Goal: Task Accomplishment & Management: Use online tool/utility

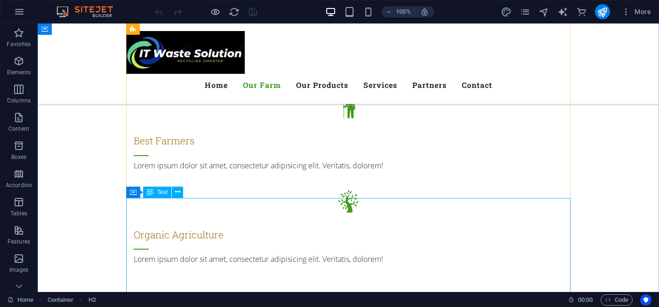
scroll to position [1029, 0]
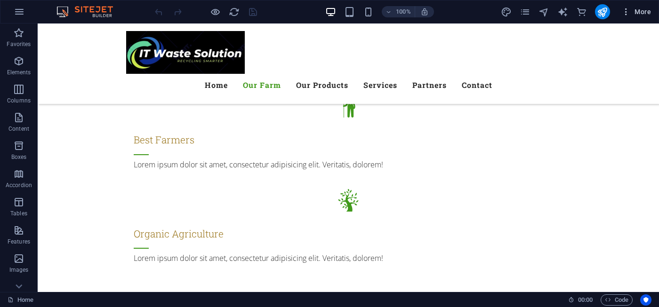
click at [639, 13] on span "More" at bounding box center [636, 11] width 30 height 9
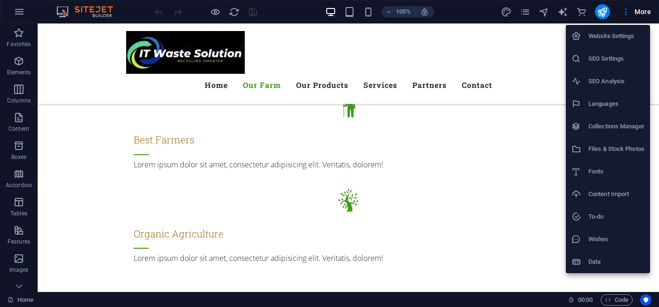
click at [624, 15] on div at bounding box center [329, 153] width 659 height 307
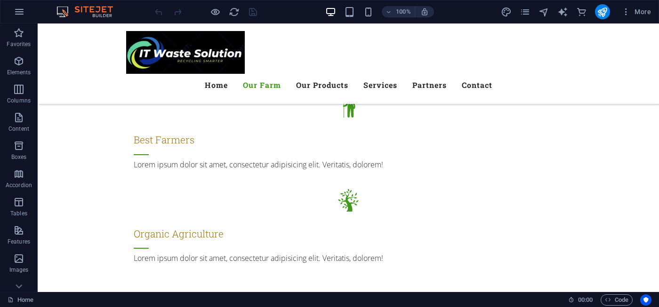
click at [624, 15] on icon "button" at bounding box center [625, 11] width 9 height 9
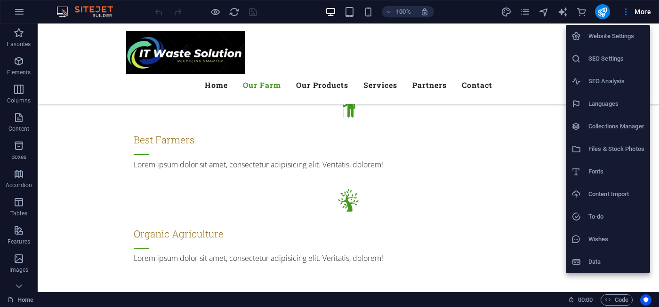
click at [461, 15] on div at bounding box center [329, 153] width 659 height 307
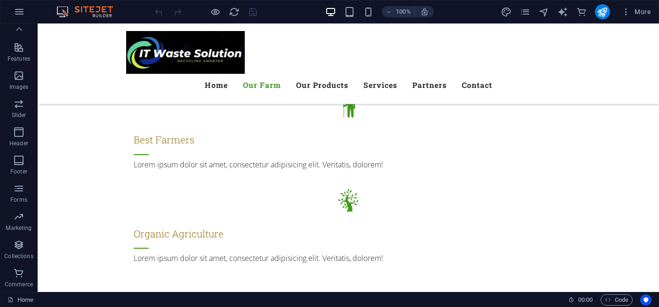
scroll to position [0, 0]
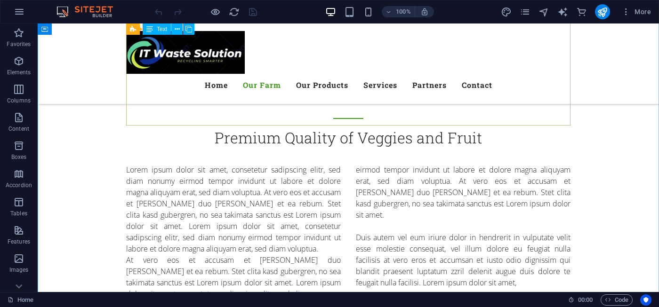
scroll to position [606, 0]
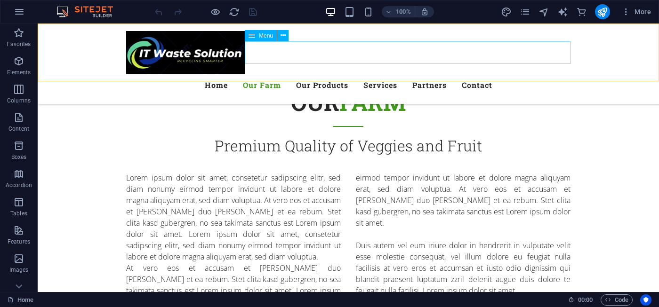
click at [267, 35] on span "Menu" at bounding box center [266, 36] width 14 height 6
click at [282, 36] on icon at bounding box center [282, 36] width 5 height 10
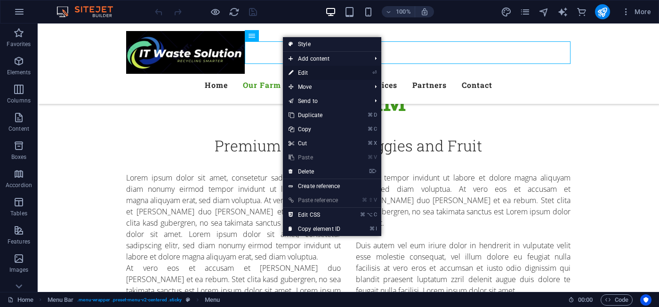
click at [303, 73] on link "⏎ Edit" at bounding box center [314, 73] width 63 height 14
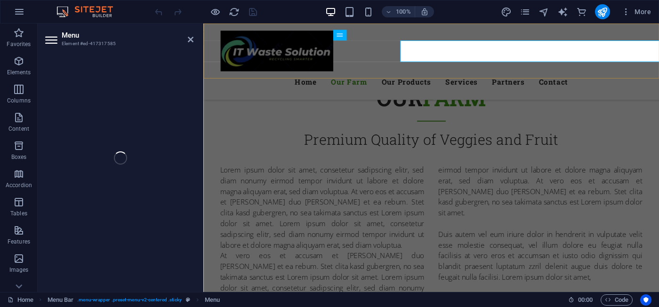
select select
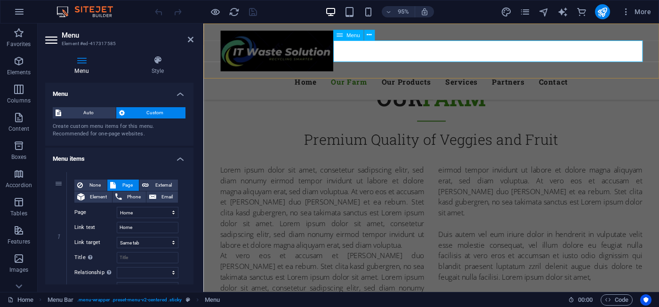
click at [411, 74] on nav "Home Our Farm Our Products Services Partners Contact" at bounding box center [443, 85] width 444 height 23
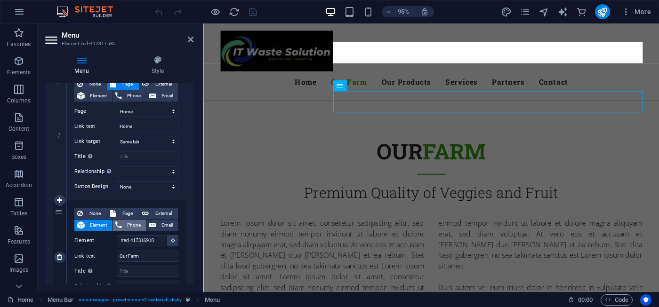
scroll to position [548, 0]
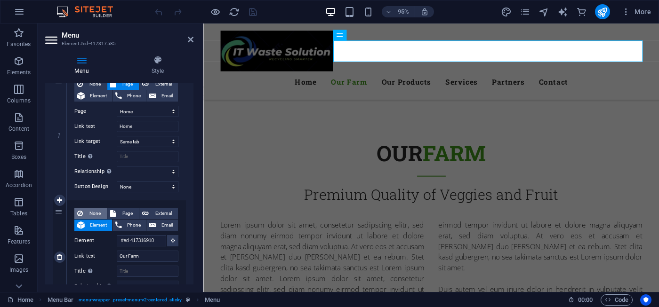
click at [96, 214] on span "None" at bounding box center [95, 213] width 18 height 11
select select
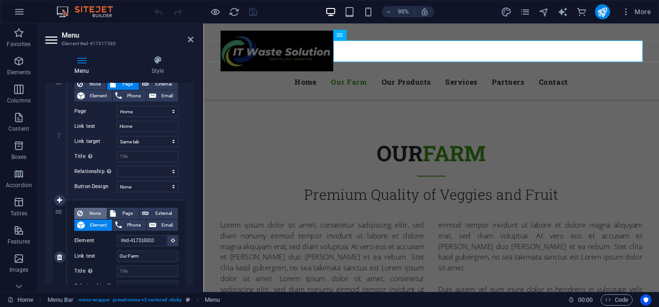
select select
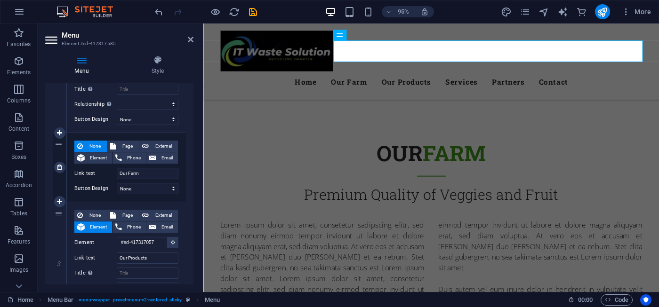
scroll to position [171, 0]
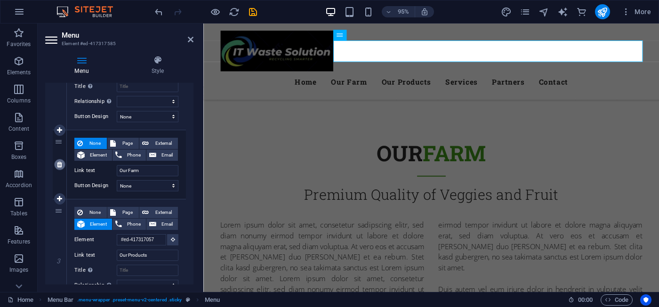
click at [61, 164] on icon at bounding box center [59, 164] width 5 height 7
select select
type input "#ed-417317057"
type input "Our Products"
select select
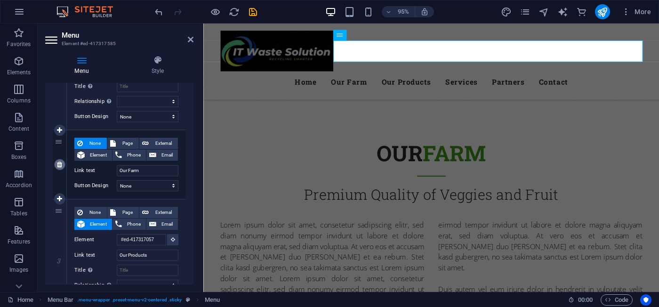
type input "#ed-417317279"
type input "Services"
select select
type input "#ed-417317393"
type input "Partners"
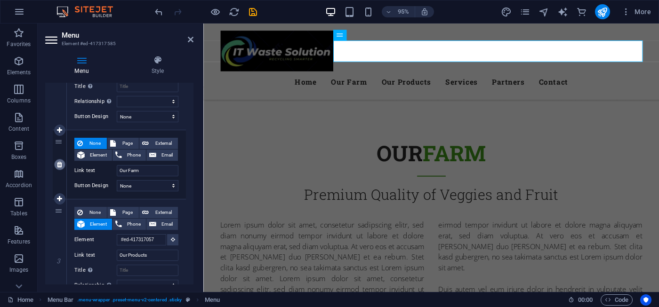
select select
type input "#ed-417317501"
type input "Contact"
select select
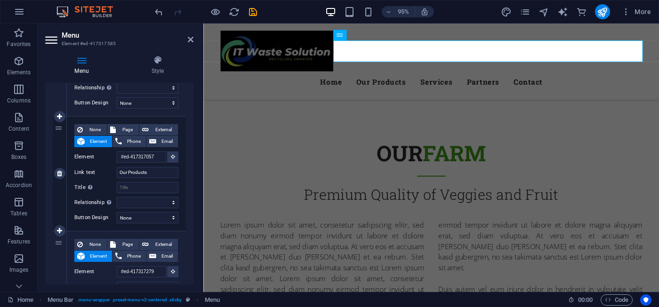
scroll to position [184, 0]
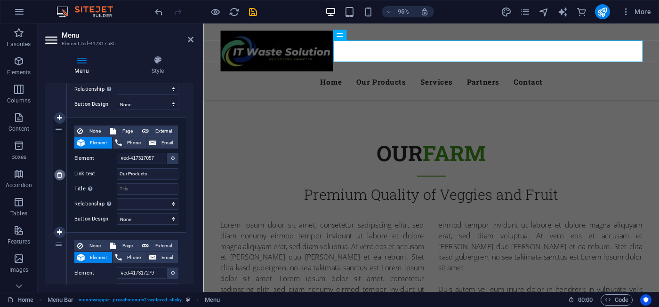
click at [63, 177] on link at bounding box center [59, 174] width 11 height 11
select select
type input "#ed-417317279"
type input "Services"
select select
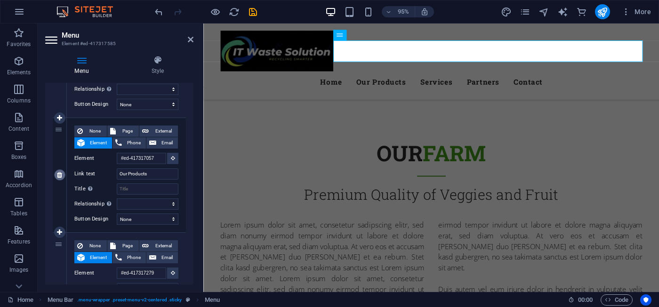
type input "#ed-417317393"
type input "Partners"
select select
type input "#ed-417317501"
type input "Contact"
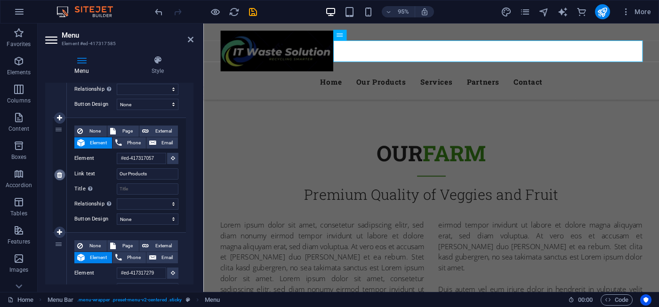
select select
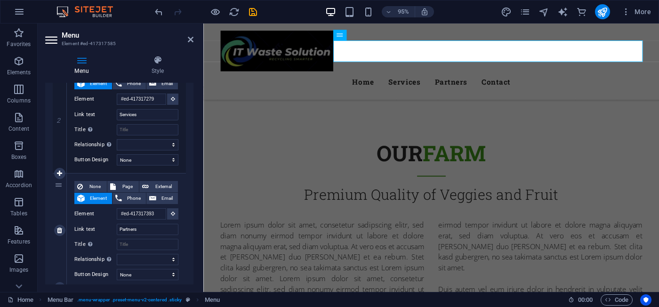
scroll to position [248, 0]
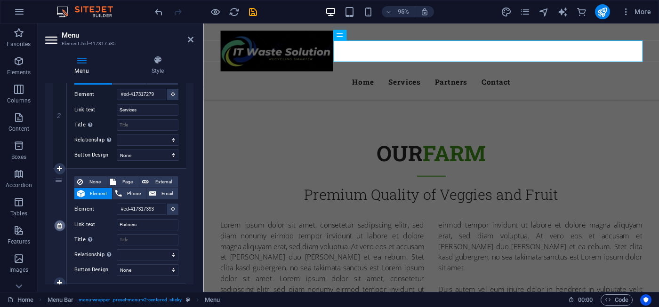
click at [58, 228] on icon at bounding box center [59, 226] width 5 height 7
select select
type input "#ed-417317501"
type input "Contact"
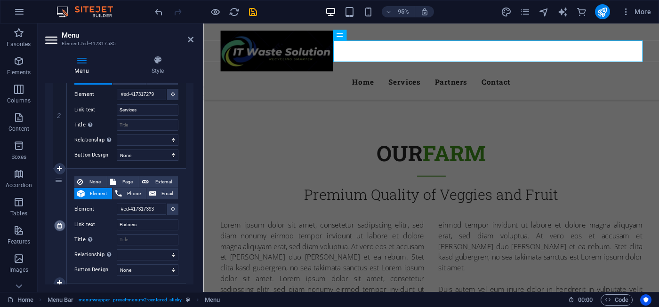
select select
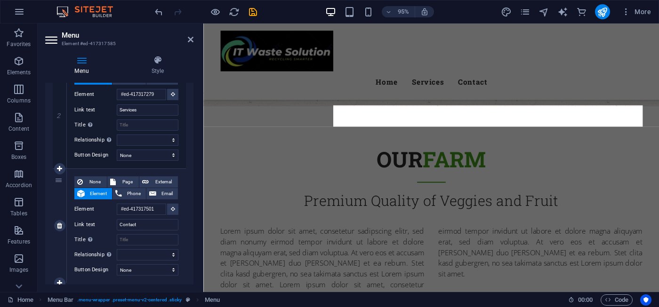
scroll to position [490, 0]
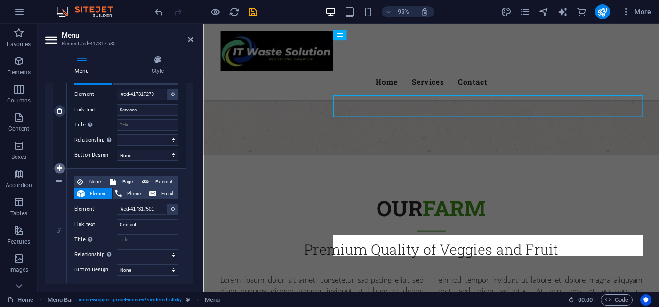
click at [59, 169] on icon at bounding box center [59, 168] width 5 height 7
select select
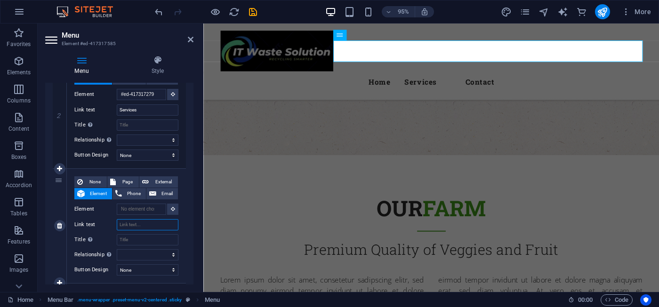
click at [140, 225] on input "Link text" at bounding box center [148, 224] width 62 height 11
click at [134, 240] on input "Title Additional link description, should not be the same as the link text. The…" at bounding box center [148, 239] width 62 height 11
type input "A"
select select
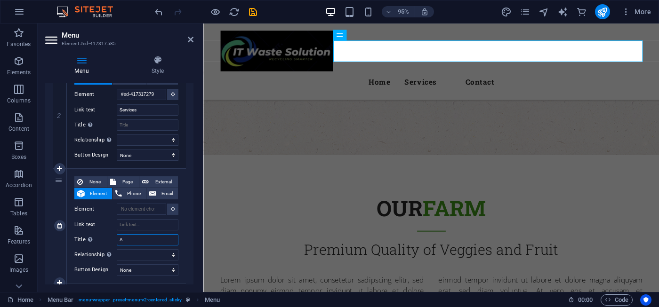
select select
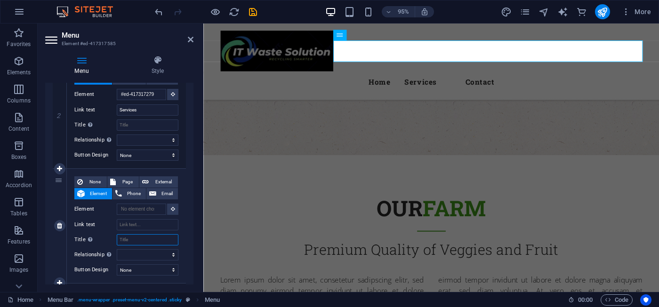
select select
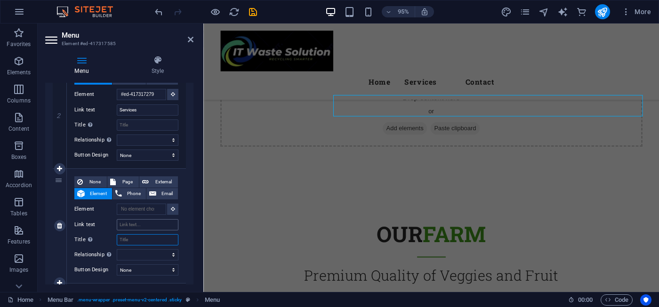
scroll to position [432, 0]
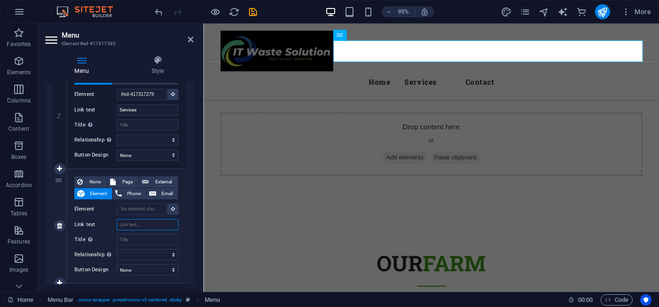
click at [128, 222] on input "Link text" at bounding box center [148, 224] width 62 height 11
type input "Acc"
select select
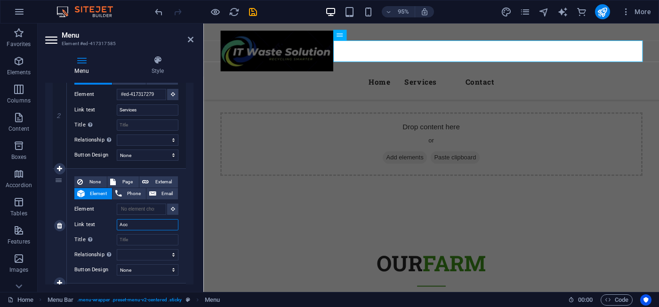
select select
type input "Acce"
select select
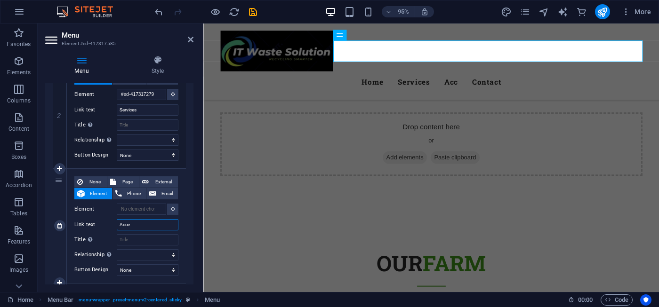
select select
type input "Accepted t"
select select
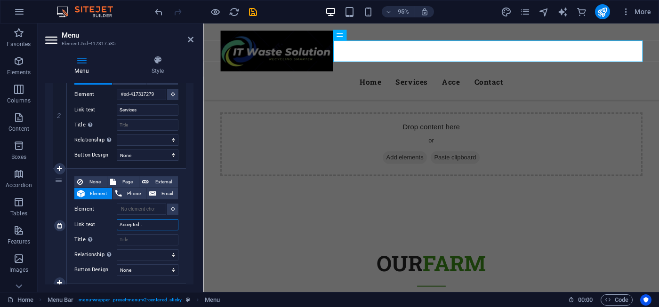
select select
type input "Accepted"
select select
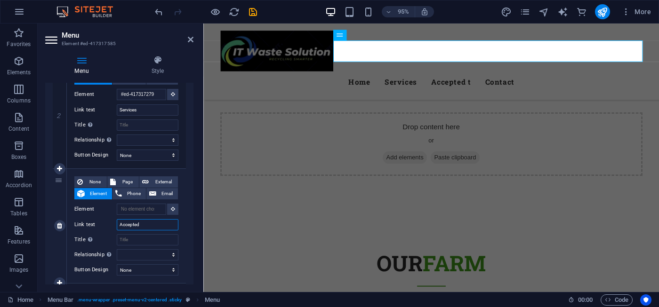
select select
type input "Accepted Itme"
select select
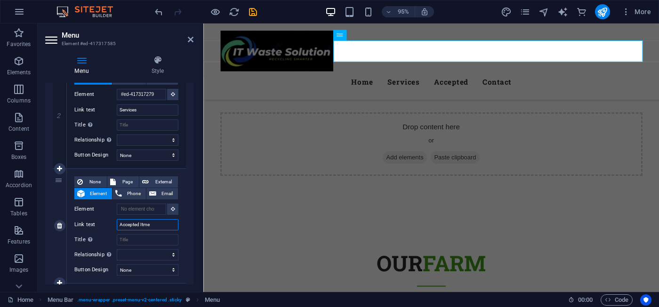
select select
type input "Accepted Itmes"
select select
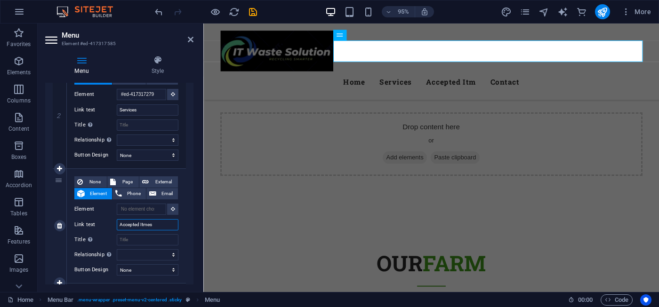
select select
type input "Accepted I"
select select
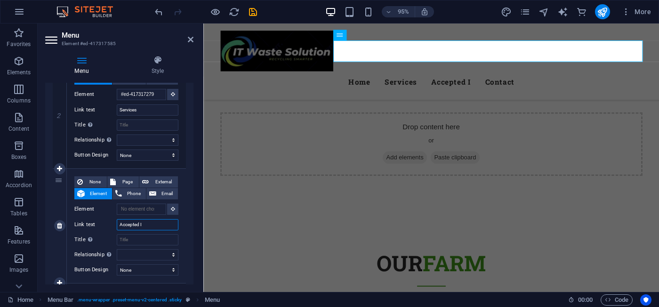
select select
type input "Accepted It"
select select
type input "Accepted I"
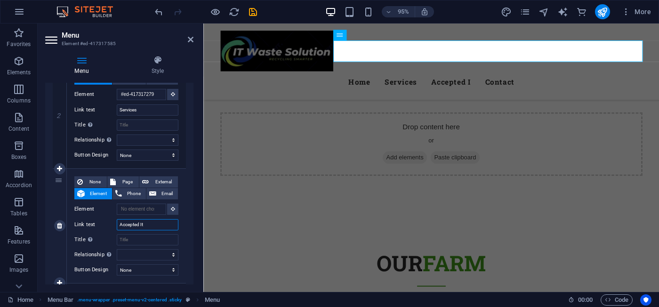
select select
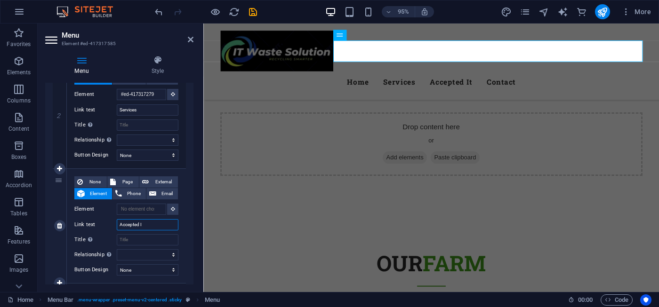
select select
type input "Accepted It"
select select
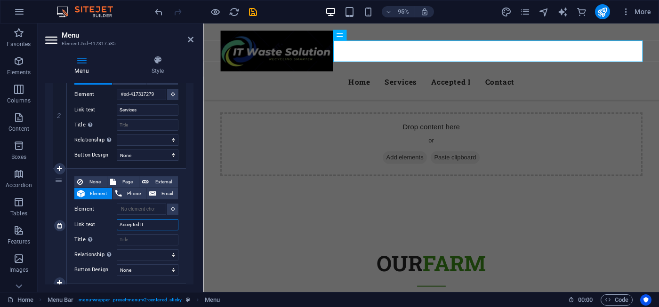
select select
type input "Accepted Itmes"
select select
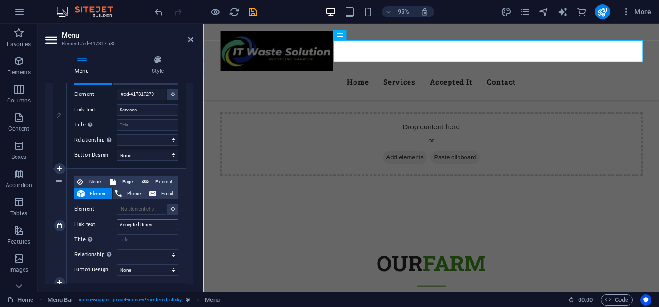
select select
type input "Accepted It"
select select
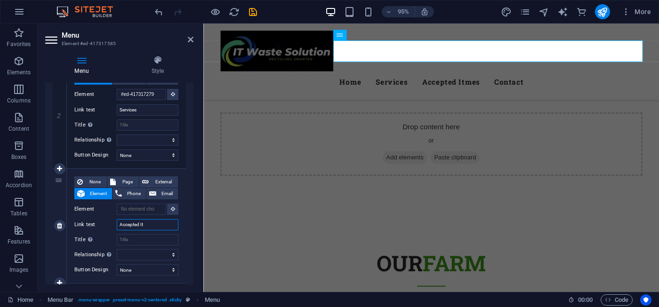
select select
type input "Accepted Ite"
select select
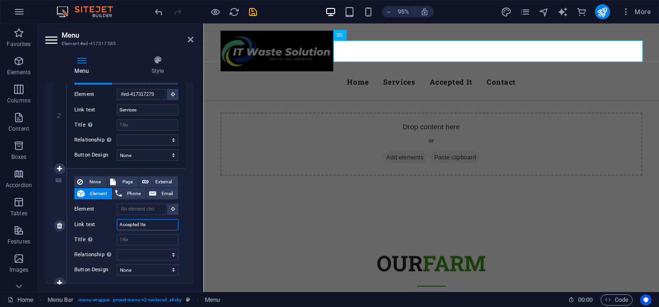
select select
type input "Accepted Items"
select select
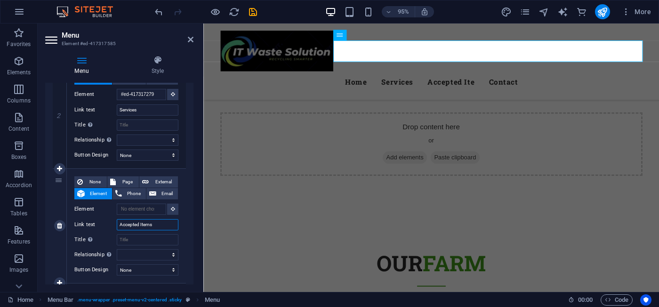
select select
type input "Accepted Items"
click at [187, 221] on div "1 None Page External Element Phone Email Page Home Subpage Legal Notice Privacy…" at bounding box center [119, 161] width 148 height 488
click at [584, 74] on nav "Home Services Accepted Items Contact" at bounding box center [443, 85] width 444 height 23
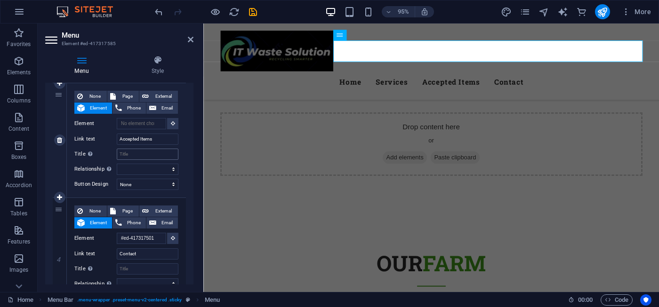
scroll to position [388, 0]
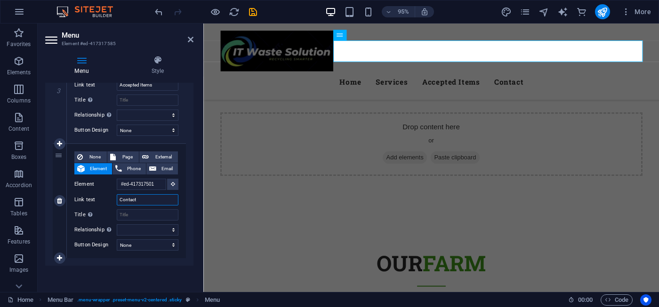
click at [139, 199] on input "Contact" at bounding box center [148, 199] width 62 height 11
type input "C"
select select
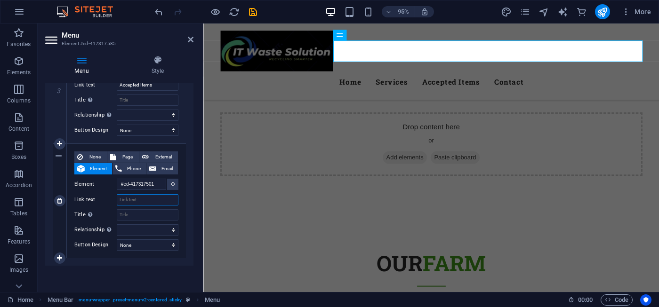
select select
type input "Book"
select select
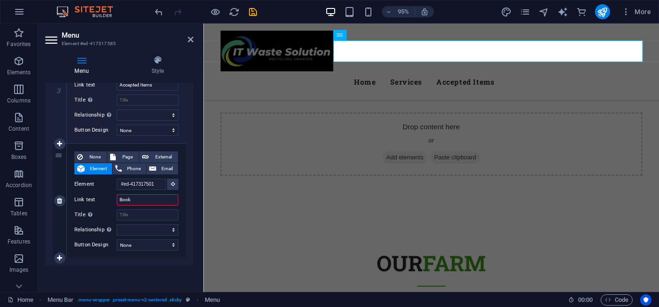
select select
type input "Book"
select select
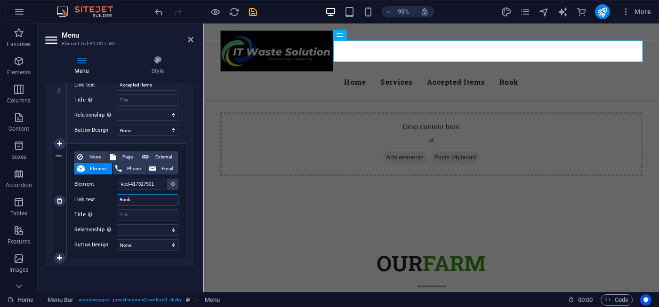
select select
type input "Book a"
select select
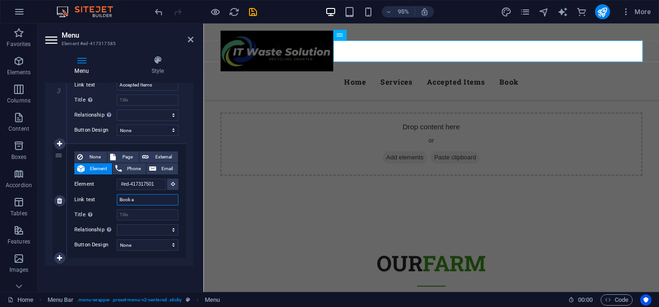
select select
type input "Book a coll"
select select
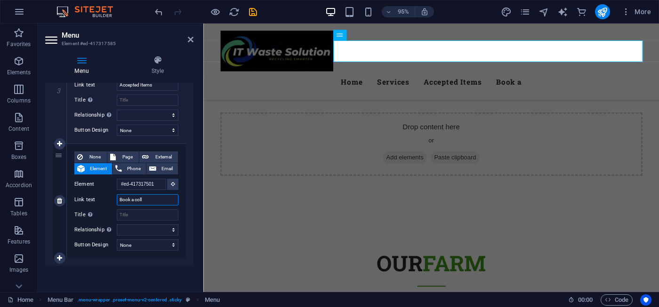
select select
type input "Book a collection"
select select
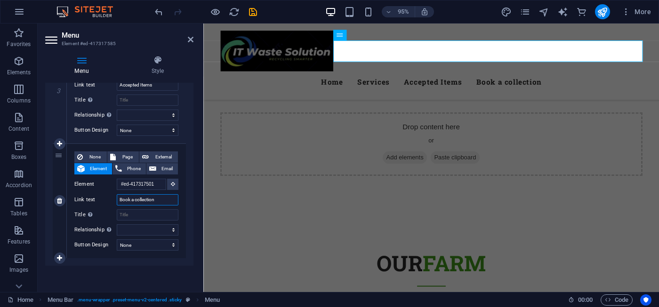
select select
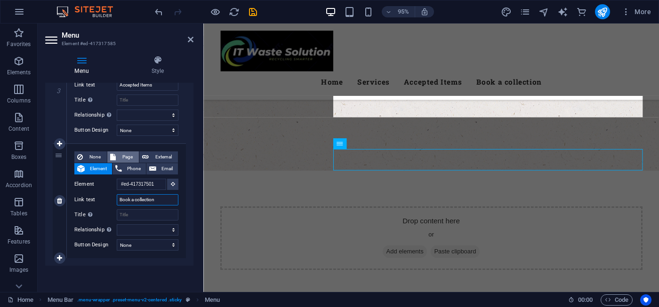
scroll to position [376, 0]
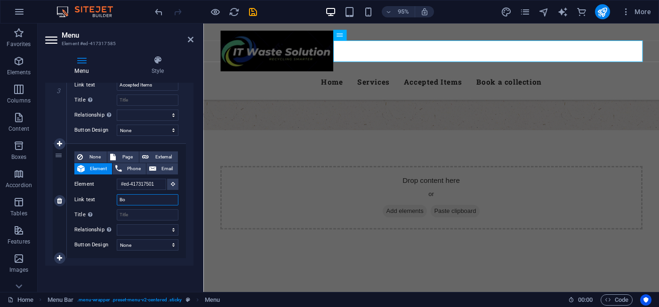
type input "B"
select select
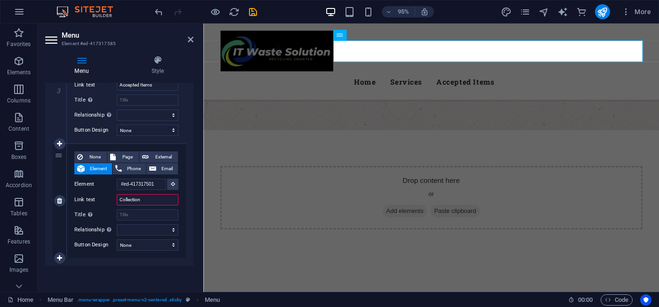
type input "Collection"
select select
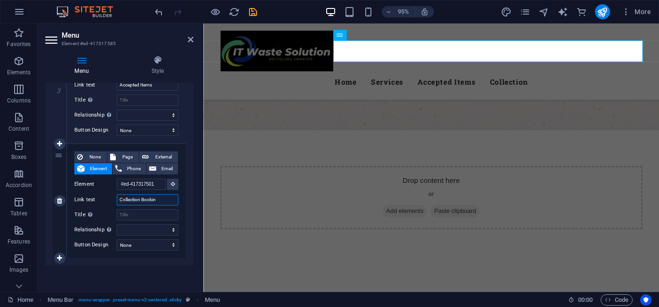
type input "Collection Booking"
select select
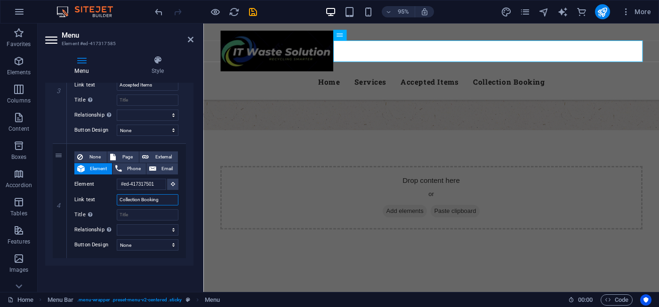
type input "Collection Booking"
click at [189, 225] on div "1 None Page External Element Phone Email Page Home Subpage Legal Notice Privacy…" at bounding box center [119, 21] width 148 height 488
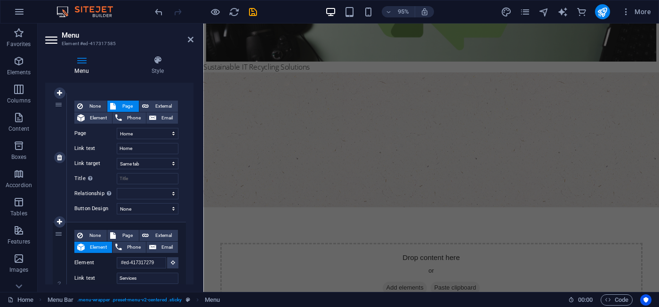
scroll to position [76, 0]
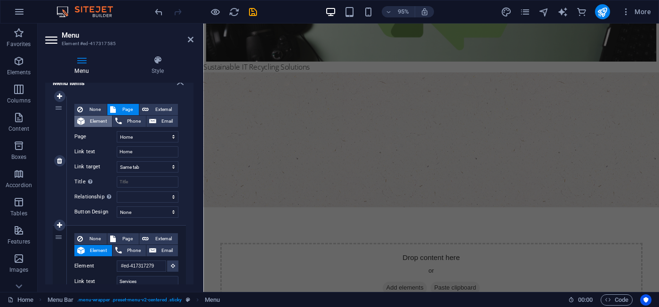
click at [101, 124] on span "Element" at bounding box center [99, 121] width 22 height 11
select select
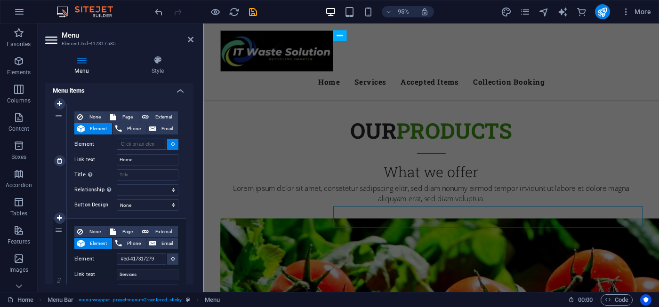
scroll to position [3334, 0]
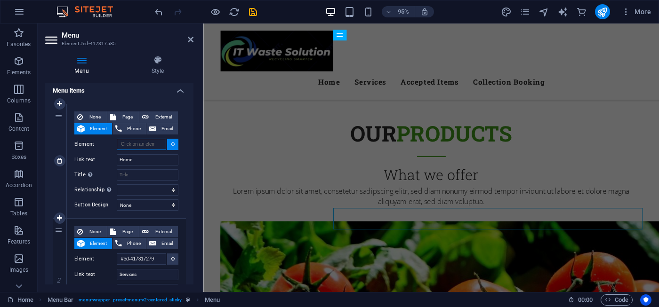
type input "k"
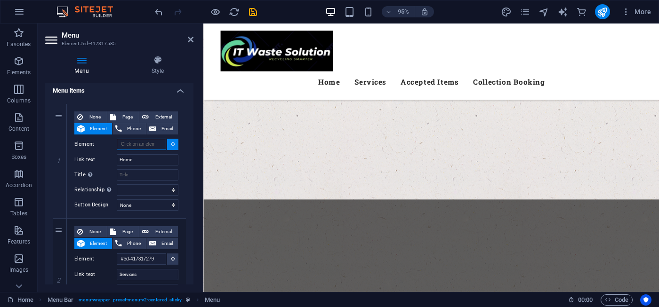
scroll to position [1372, 0]
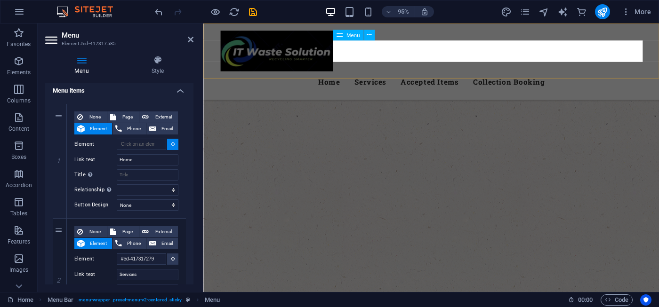
click at [433, 74] on nav "Home Services Accepted Items Collection Booking" at bounding box center [443, 85] width 444 height 23
type input "#ed-417317585"
select select
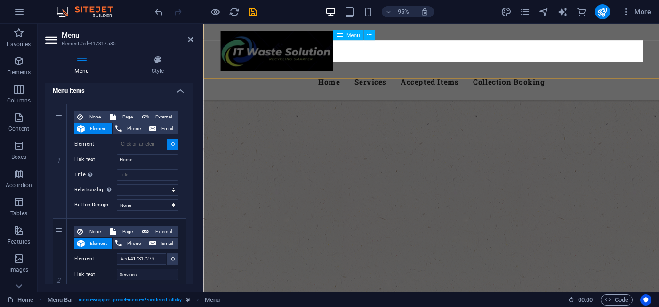
select select
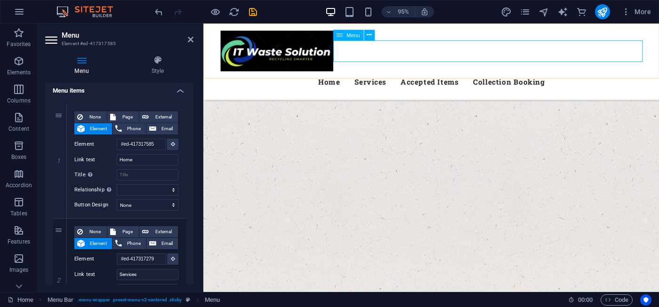
click at [433, 74] on nav "Home Services Accepted Items Collection Booking" at bounding box center [443, 85] width 444 height 23
click at [397, 74] on nav "Home Services Accepted Items Collection Booking" at bounding box center [443, 85] width 444 height 23
click at [350, 34] on span "Menu" at bounding box center [353, 34] width 14 height 5
click at [369, 35] on icon at bounding box center [369, 34] width 5 height 9
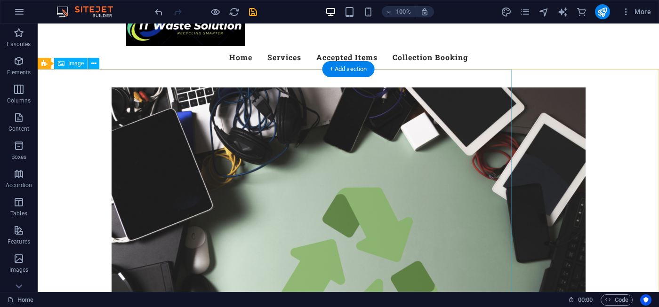
scroll to position [29, 0]
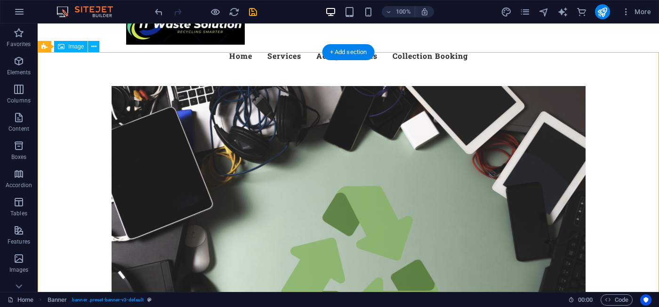
drag, startPoint x: 351, startPoint y: 134, endPoint x: 427, endPoint y: 130, distance: 76.8
click at [427, 130] on figure at bounding box center [348, 219] width 621 height 266
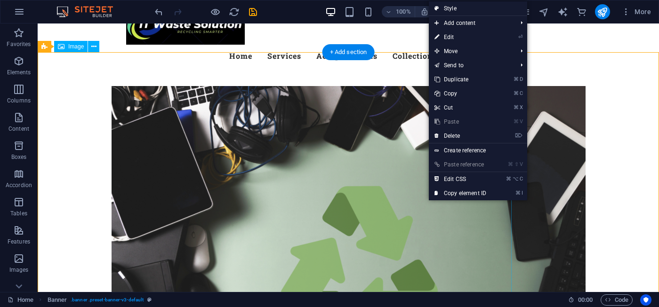
click at [95, 86] on figure at bounding box center [348, 219] width 621 height 266
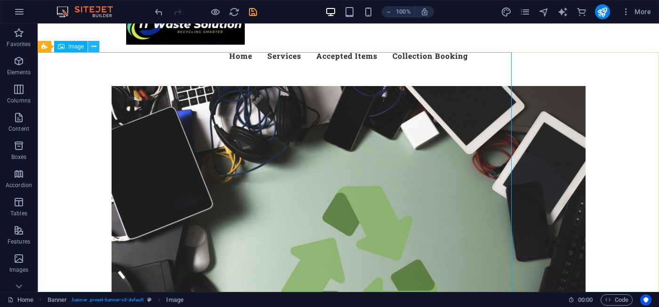
click at [93, 46] on icon at bounding box center [93, 47] width 5 height 10
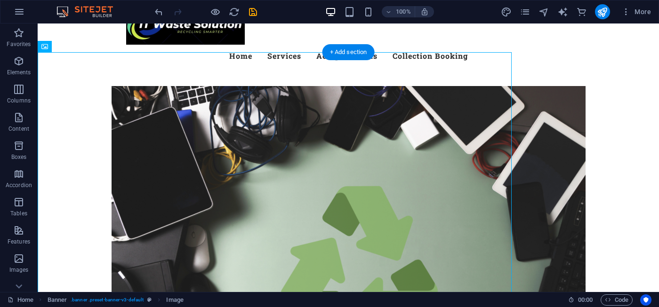
drag, startPoint x: 347, startPoint y: 209, endPoint x: 535, endPoint y: 200, distance: 187.5
click at [535, 200] on div "Sustainable IT Recycling Solutions" at bounding box center [348, 219] width 621 height 288
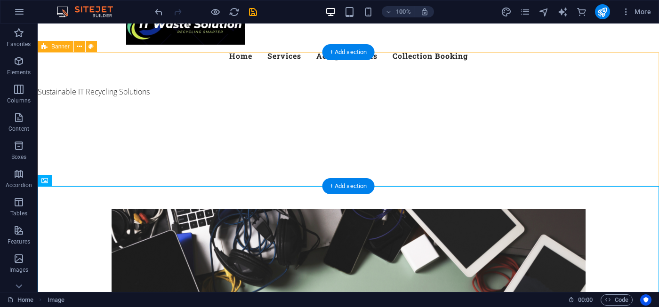
scroll to position [0, 0]
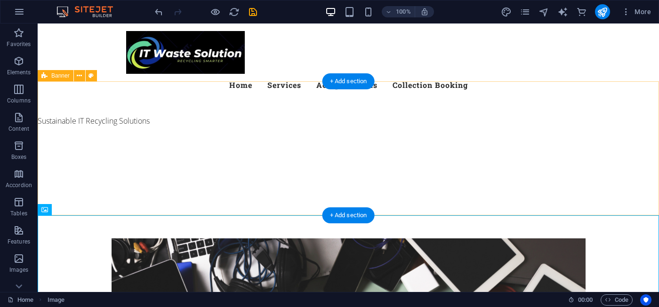
click at [245, 116] on div "Sustainable IT Recycling Solutions" at bounding box center [348, 171] width 621 height 135
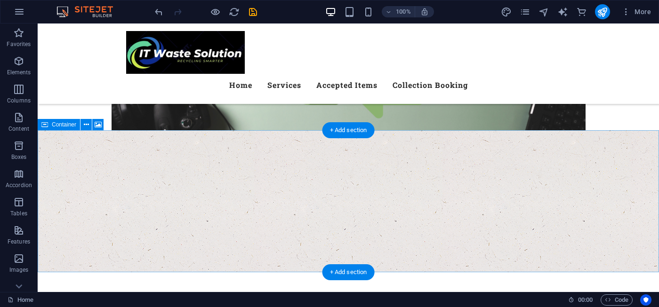
scroll to position [352, 0]
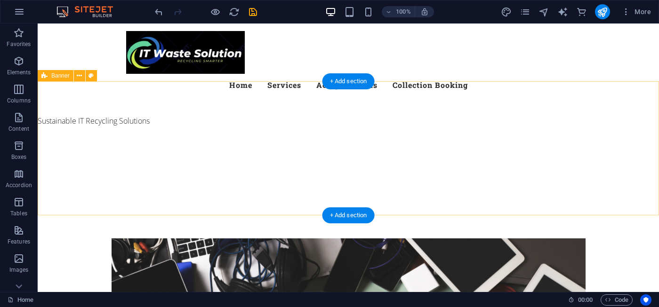
scroll to position [0, 0]
click at [159, 104] on div "Sustainable IT Recycling Solutions" at bounding box center [348, 171] width 621 height 135
select select "vh"
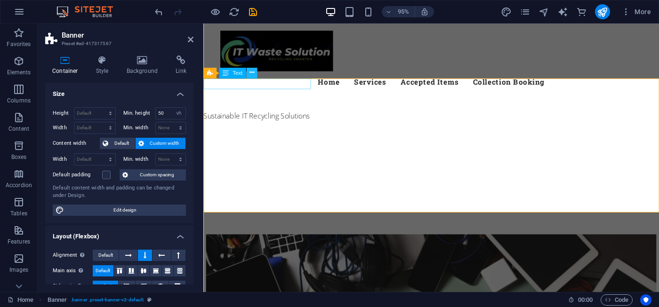
click at [251, 75] on icon at bounding box center [251, 72] width 5 height 9
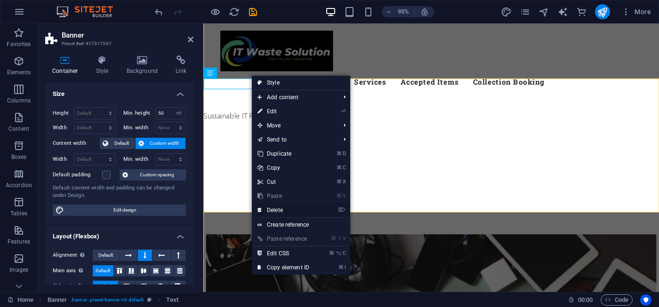
click at [279, 211] on link "⌦ Delete" at bounding box center [283, 210] width 63 height 14
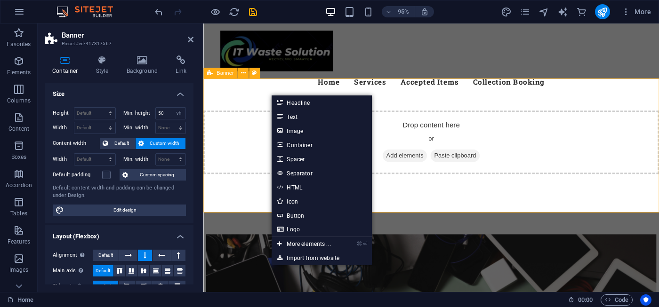
click at [470, 207] on div "Drop content here or Add elements Paste clipboard" at bounding box center [442, 175] width 479 height 142
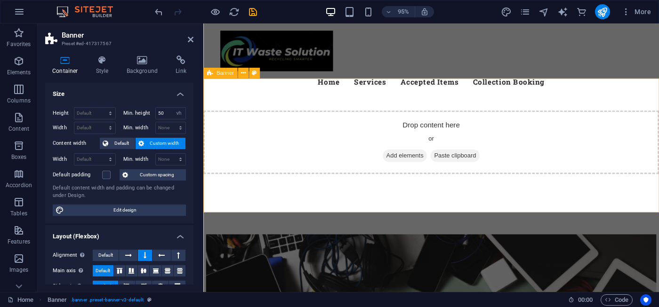
click at [474, 190] on div "Drop content here or Add elements Paste clipboard" at bounding box center [442, 175] width 479 height 142
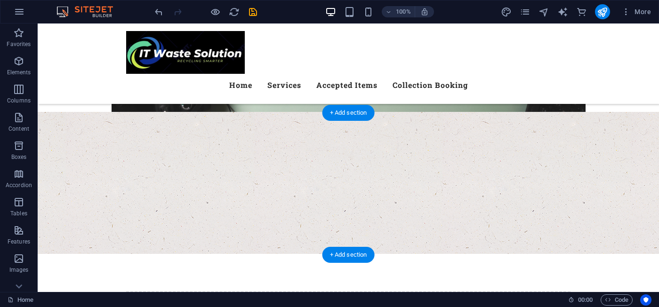
scroll to position [240, 0]
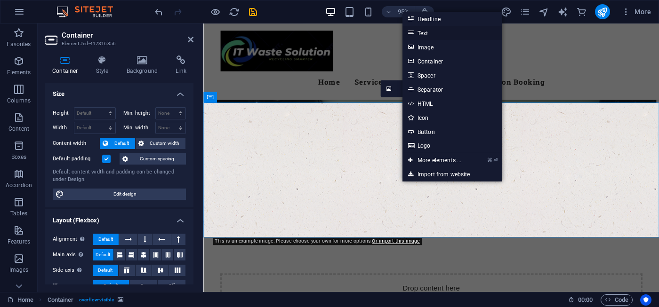
click at [429, 35] on link "Text" at bounding box center [452, 33] width 100 height 14
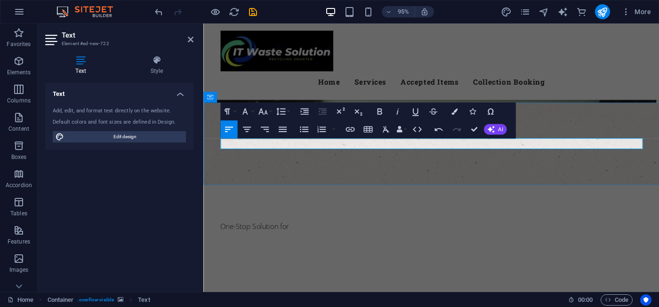
click at [301, 231] on p "One-Stop Solution for" at bounding box center [443, 236] width 444 height 11
drag, startPoint x: 345, startPoint y: 148, endPoint x: 220, endPoint y: 148, distance: 125.6
click at [220, 148] on div "One-Stop Solution for your IT Waste" at bounding box center [442, 193] width 479 height 173
click at [349, 231] on p "One-Stop Solution for your IT Waste" at bounding box center [443, 236] width 444 height 11
drag, startPoint x: 346, startPoint y: 150, endPoint x: 216, endPoint y: 146, distance: 130.4
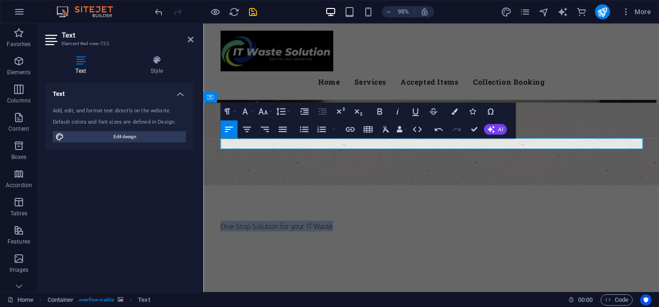
click at [216, 146] on div "One-Stop Solution for your IT Waste" at bounding box center [442, 193] width 479 height 173
click at [190, 40] on icon at bounding box center [191, 40] width 6 height 8
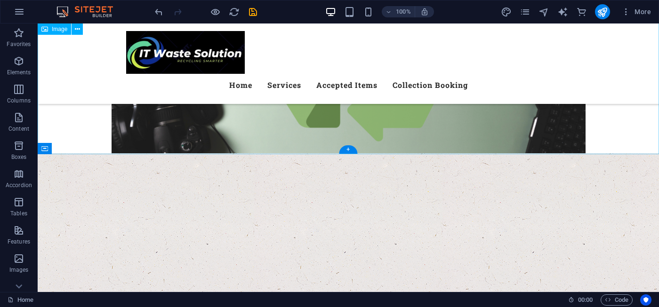
scroll to position [195, 0]
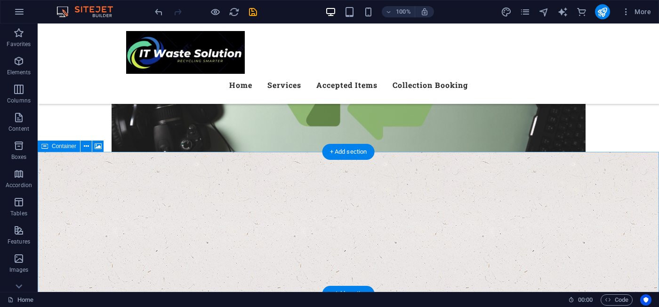
click at [478, 172] on figure at bounding box center [348, 223] width 621 height 142
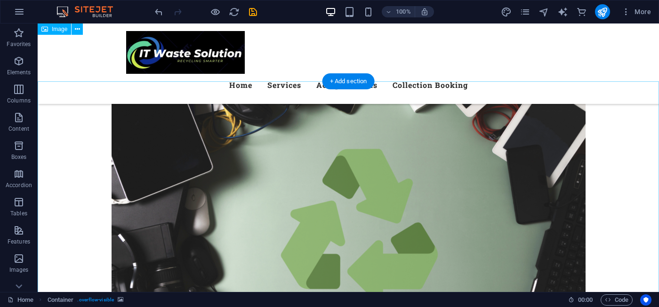
scroll to position [0, 0]
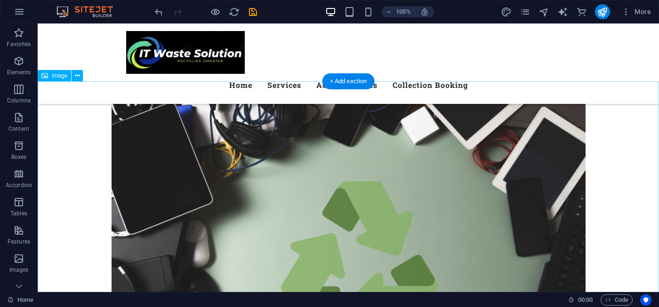
click at [571, 207] on figure at bounding box center [348, 214] width 621 height 266
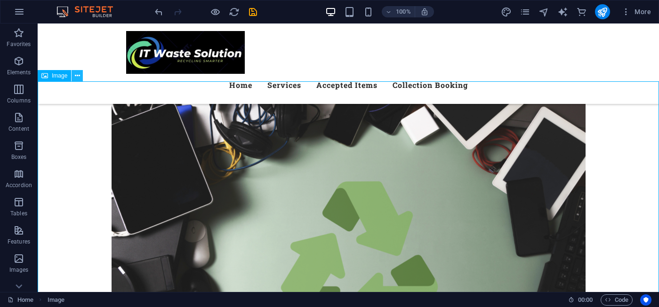
click at [76, 78] on icon at bounding box center [77, 76] width 5 height 10
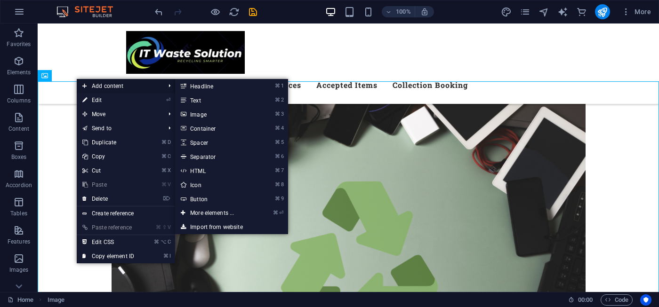
click at [113, 85] on span "Add content" at bounding box center [119, 86] width 84 height 14
click at [211, 104] on link "⌘ 2 Text" at bounding box center [214, 100] width 78 height 14
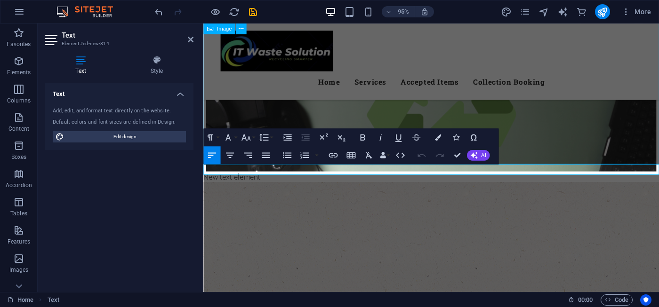
scroll to position [188, 0]
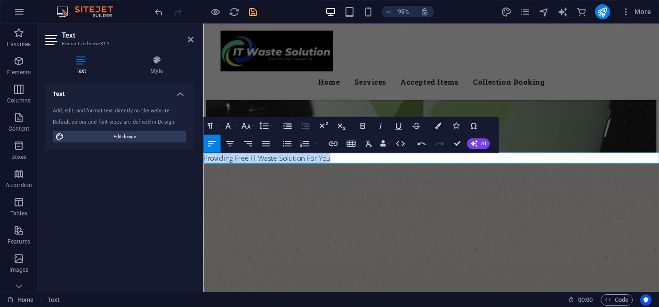
drag, startPoint x: 340, startPoint y: 163, endPoint x: 205, endPoint y: 162, distance: 134.6
click at [205, 162] on p "Providing Free IT Waste Solution For You" at bounding box center [442, 165] width 479 height 11
click at [232, 123] on icon "button" at bounding box center [228, 125] width 11 height 11
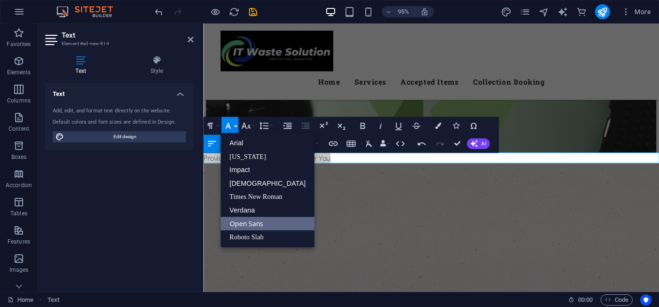
scroll to position [0, 0]
click at [248, 168] on link "Impact" at bounding box center [267, 170] width 94 height 14
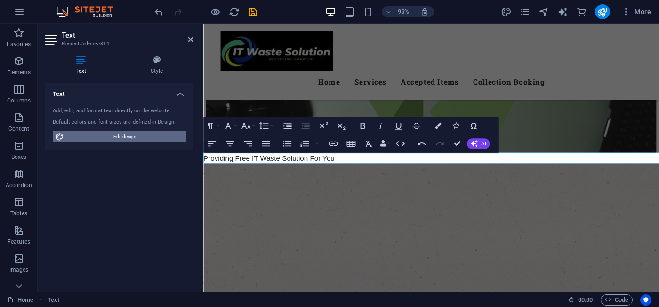
click at [131, 139] on span "Edit design" at bounding box center [125, 136] width 116 height 11
select select "px"
select select "300"
select select "px"
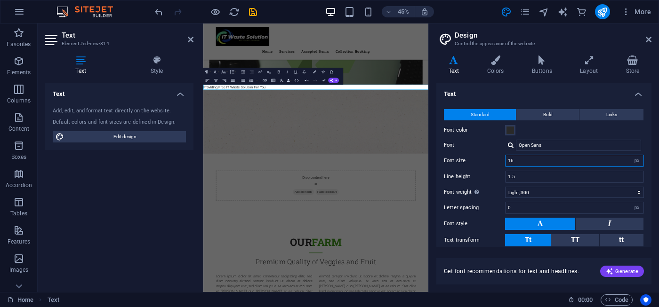
click at [617, 158] on input "16" at bounding box center [574, 160] width 138 height 11
type input "1"
type input "30"
click at [566, 177] on input "1.5" at bounding box center [574, 176] width 138 height 11
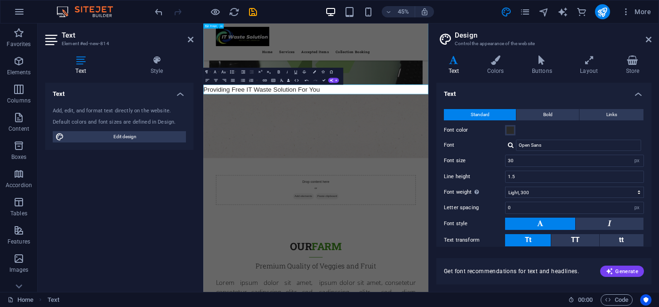
click at [572, 141] on figure at bounding box center [453, 27] width 500 height 266
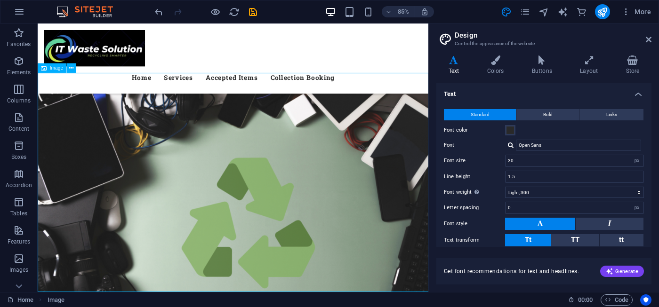
click at [54, 70] on span "Image" at bounding box center [56, 67] width 13 height 5
click at [72, 69] on icon at bounding box center [71, 68] width 4 height 8
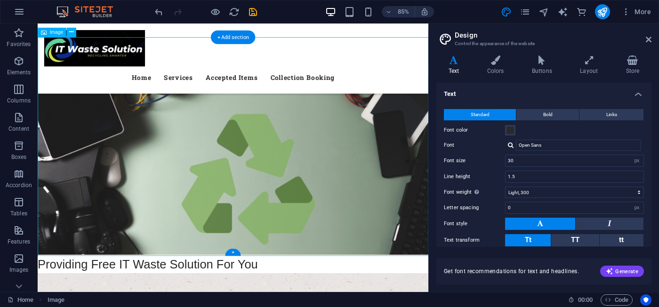
scroll to position [52, 0]
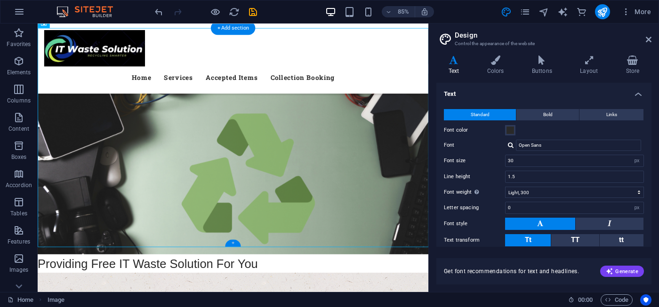
click at [236, 245] on div "+" at bounding box center [233, 243] width 16 height 7
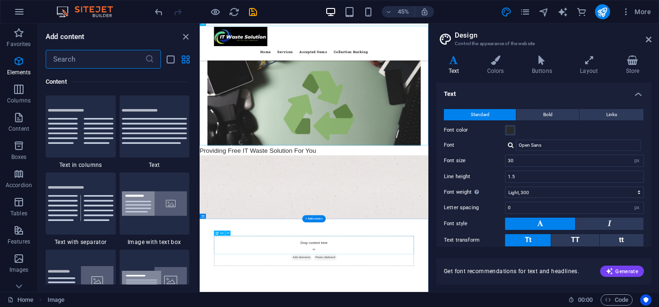
scroll to position [1699, 0]
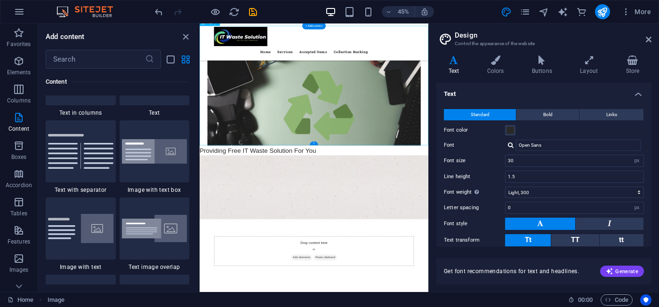
click at [464, 205] on figure at bounding box center [454, 162] width 508 height 266
click at [501, 218] on figure at bounding box center [454, 162] width 508 height 266
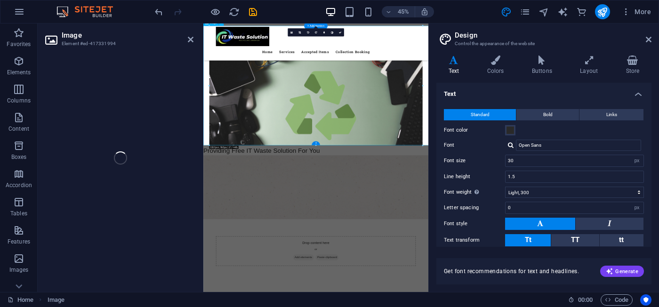
select select "px"
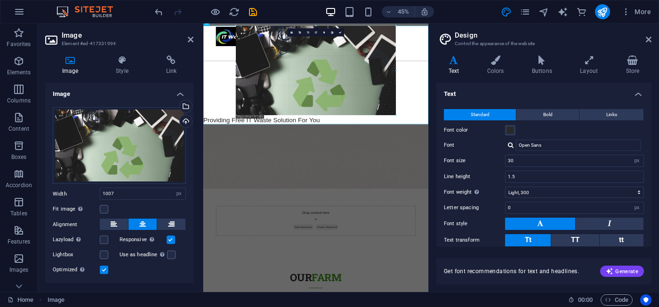
drag, startPoint x: 424, startPoint y: 146, endPoint x: 281, endPoint y: 75, distance: 159.5
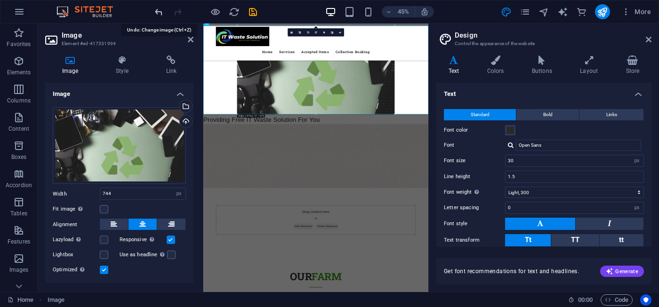
click at [158, 13] on icon "undo" at bounding box center [158, 12] width 11 height 11
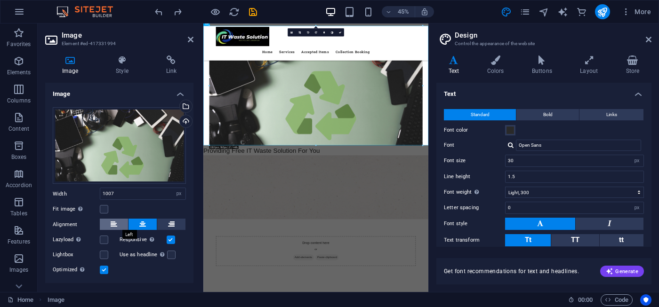
click at [115, 224] on icon at bounding box center [114, 224] width 7 height 11
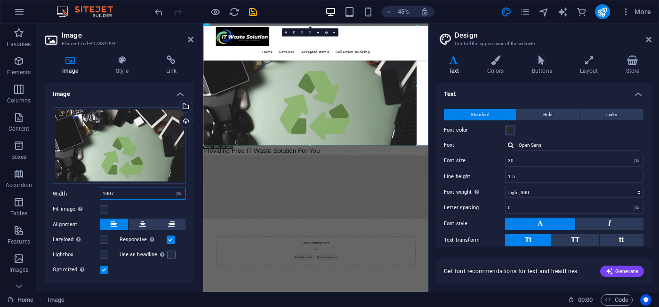
click at [158, 196] on input "1007" at bounding box center [142, 193] width 85 height 11
type input "1"
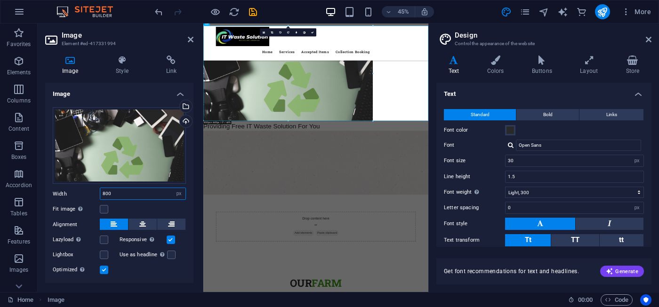
click at [139, 193] on input "800" at bounding box center [142, 193] width 85 height 11
type input "8"
type input "600"
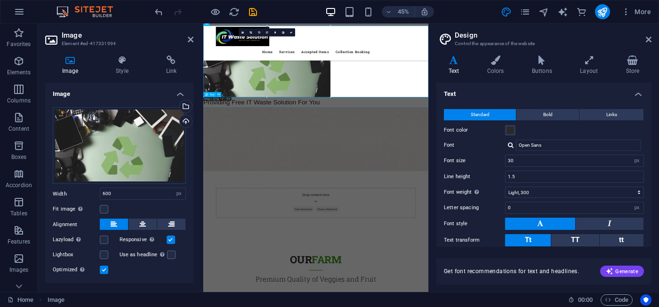
click at [351, 196] on div "Providing Free IT Waste Solution For You" at bounding box center [453, 199] width 500 height 22
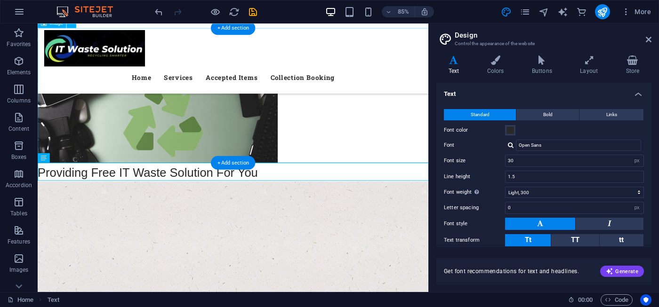
click at [328, 134] on figure at bounding box center [267, 108] width 459 height 159
select select "px"
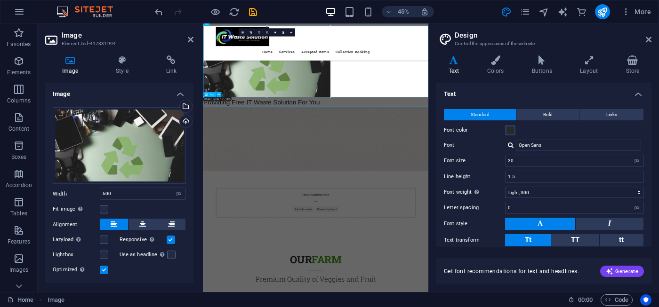
click at [330, 196] on div "Providing Free IT Waste Solution For You" at bounding box center [453, 199] width 500 height 22
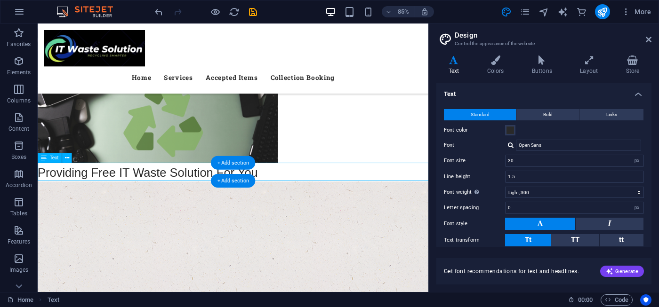
click at [40, 199] on div "Providing Free IT Waste Solution For You" at bounding box center [267, 199] width 459 height 22
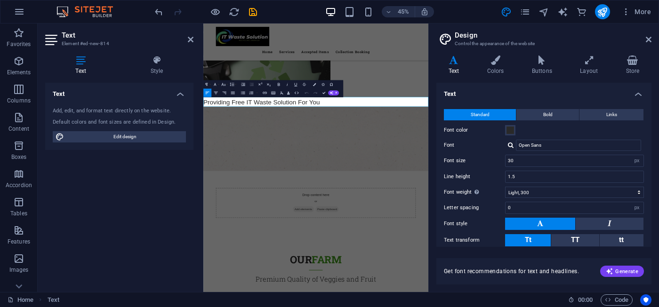
click at [40, 172] on div "Text Style Text Add, edit, and format text directly on the website. Default col…" at bounding box center [119, 170] width 163 height 244
drag, startPoint x: 339, startPoint y: 202, endPoint x: 403, endPoint y: 199, distance: 64.1
click at [401, 199] on span "Providing Free IT Waste Solution For You" at bounding box center [332, 199] width 259 height 16
drag, startPoint x: 435, startPoint y: 197, endPoint x: 202, endPoint y: 207, distance: 232.6
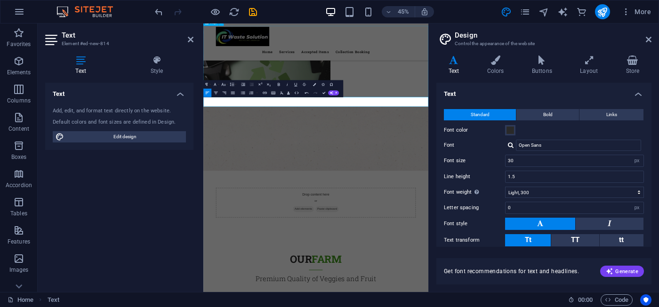
click at [591, 120] on figure at bounding box center [453, 108] width 500 height 159
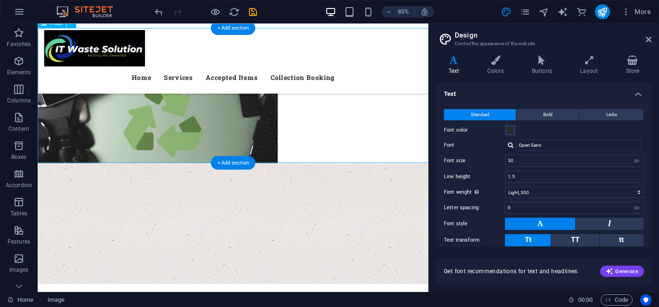
click at [379, 121] on figure at bounding box center [267, 108] width 459 height 159
select select "px"
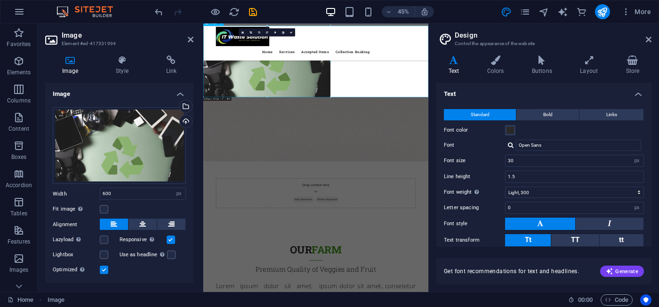
click at [553, 133] on figure at bounding box center [453, 108] width 500 height 159
click at [458, 62] on icon at bounding box center [453, 60] width 35 height 9
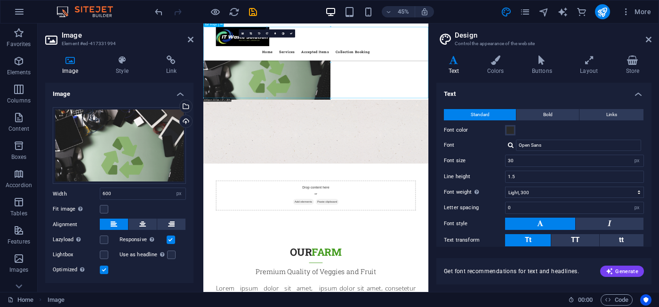
scroll to position [47, 0]
drag, startPoint x: 493, startPoint y: 87, endPoint x: 558, endPoint y: 126, distance: 75.6
click at [558, 126] on figure at bounding box center [453, 114] width 500 height 159
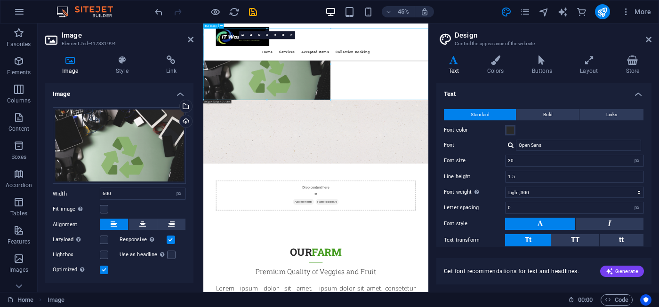
click at [545, 126] on figure at bounding box center [453, 114] width 500 height 159
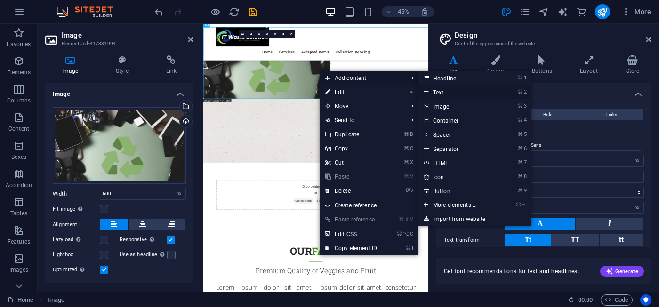
click at [443, 92] on link "⌘ 2 Text" at bounding box center [457, 92] width 78 height 14
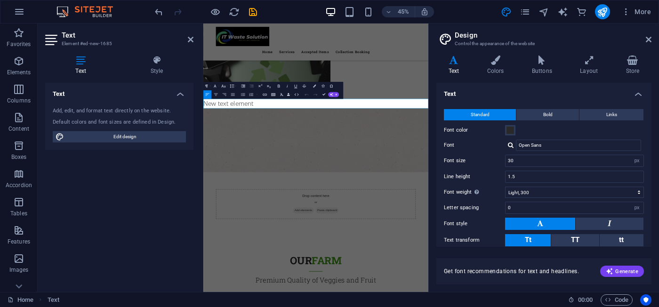
drag, startPoint x: 216, startPoint y: 192, endPoint x: 413, endPoint y: 123, distance: 208.0
click at [216, 192] on p "New text element" at bounding box center [453, 201] width 500 height 21
drag, startPoint x: 657, startPoint y: 207, endPoint x: 658, endPoint y: 150, distance: 57.4
click at [453, 64] on icon at bounding box center [453, 60] width 35 height 9
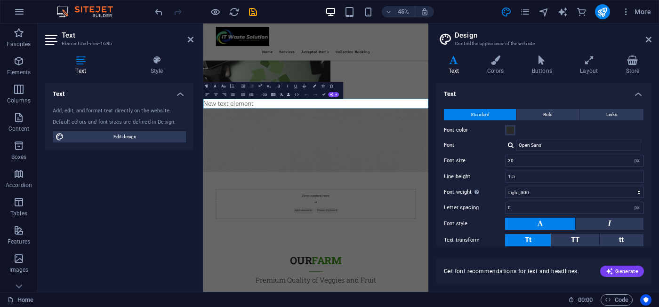
click at [453, 64] on icon at bounding box center [453, 60] width 35 height 9
click at [18, 124] on span "Content" at bounding box center [19, 123] width 38 height 23
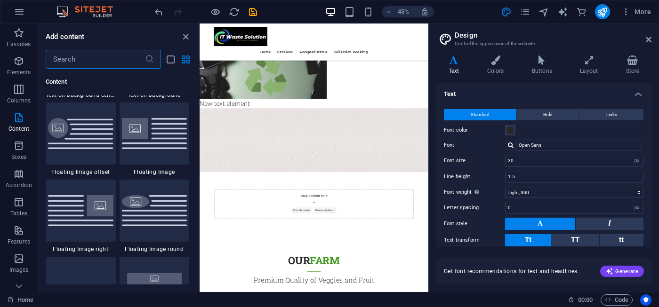
scroll to position [2083, 0]
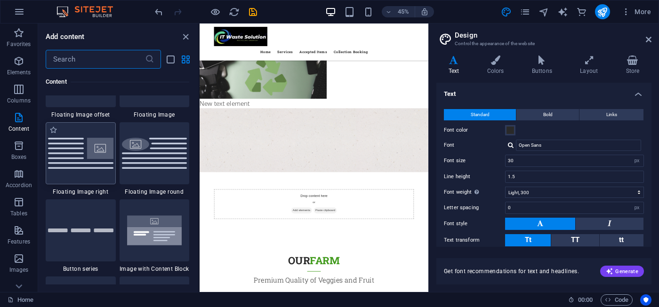
click at [98, 168] on img at bounding box center [80, 153] width 65 height 31
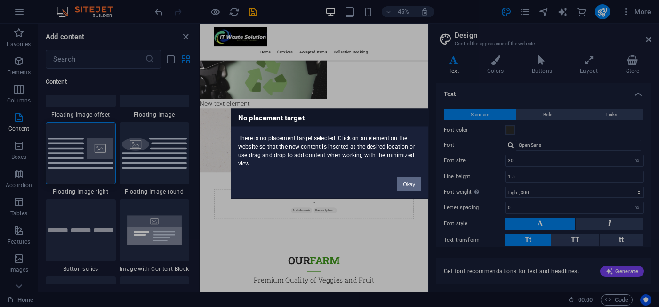
click at [411, 190] on button "Okay" at bounding box center [409, 184] width 24 height 14
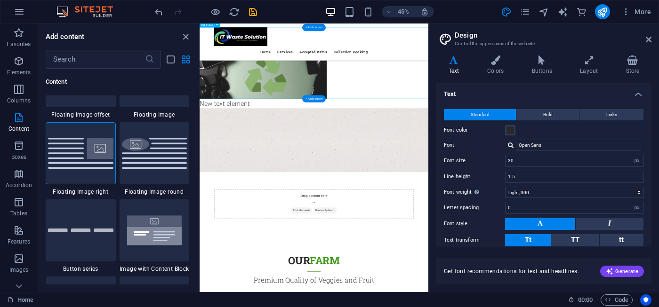
click at [396, 132] on figure at bounding box center [454, 111] width 508 height 159
click at [97, 184] on div at bounding box center [81, 153] width 70 height 62
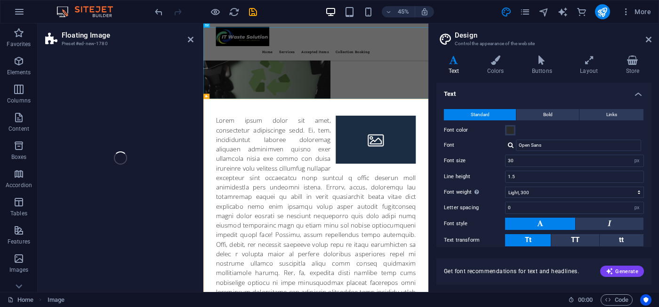
select select "%"
select select "rem"
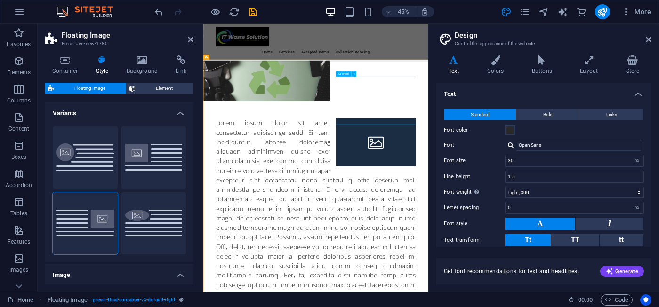
scroll to position [0, 0]
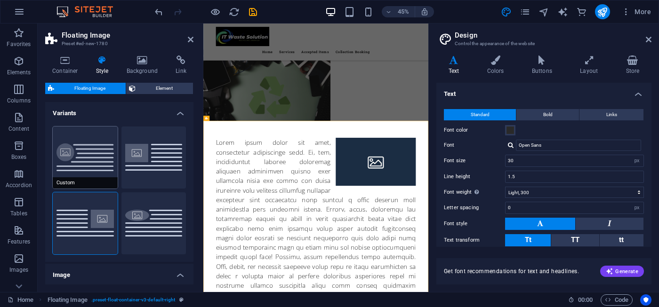
click at [76, 172] on button "Custom" at bounding box center [85, 158] width 65 height 62
type input "0"
type input "1.5"
click at [585, 160] on figure at bounding box center [453, 160] width 500 height 159
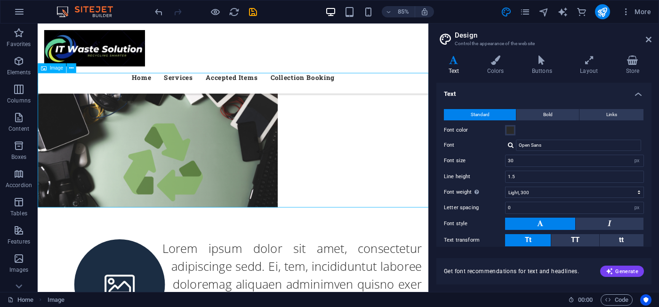
click at [391, 152] on figure at bounding box center [267, 160] width 459 height 159
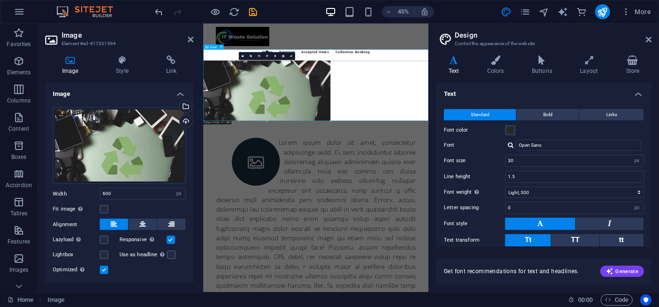
click at [540, 184] on figure at bounding box center [453, 160] width 500 height 159
click at [527, 125] on figure at bounding box center [453, 160] width 500 height 159
click at [601, 15] on icon "publish" at bounding box center [602, 12] width 11 height 11
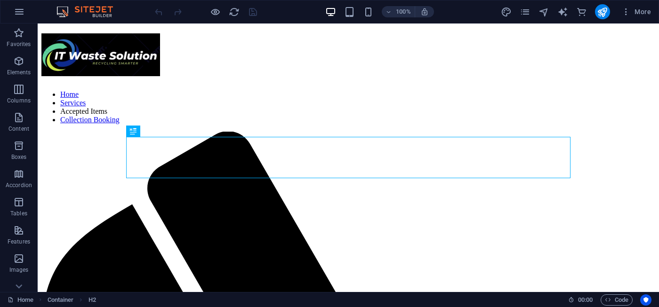
scroll to position [887, 0]
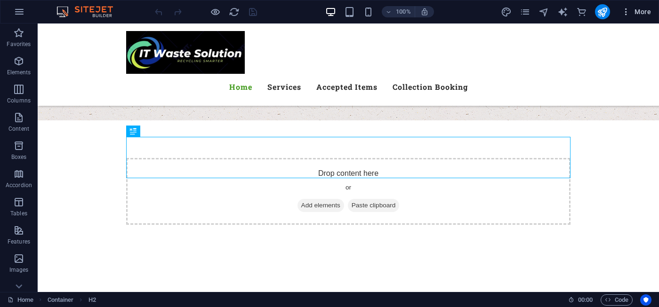
click at [628, 17] on button "More" at bounding box center [635, 11] width 37 height 15
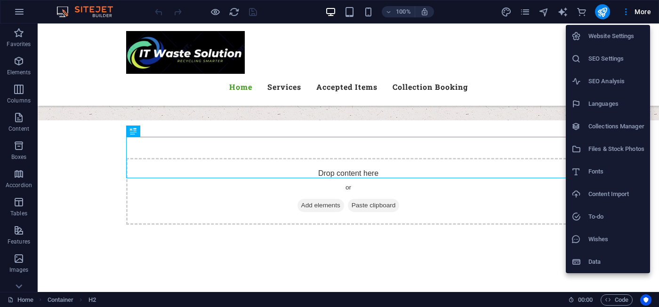
click at [62, 114] on div at bounding box center [329, 153] width 659 height 307
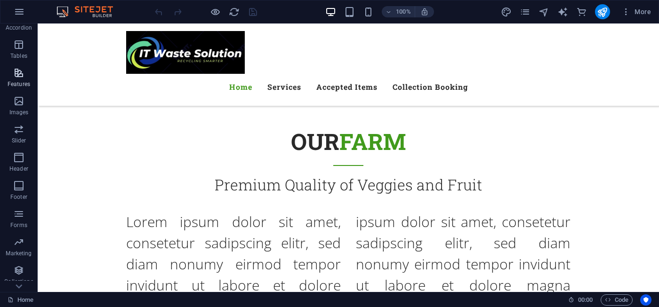
scroll to position [183, 0]
